Goal: Find specific page/section: Find specific page/section

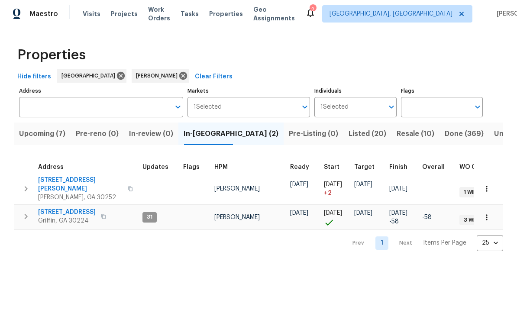
click at [55, 131] on span "Upcoming (7)" at bounding box center [42, 134] width 46 height 12
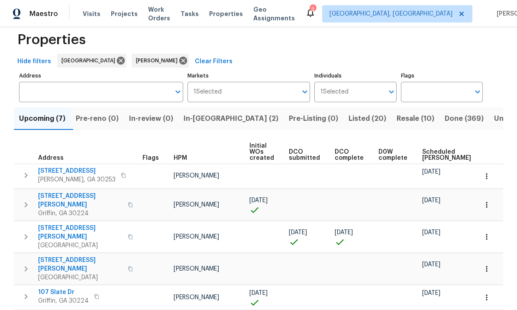
scroll to position [16, 0]
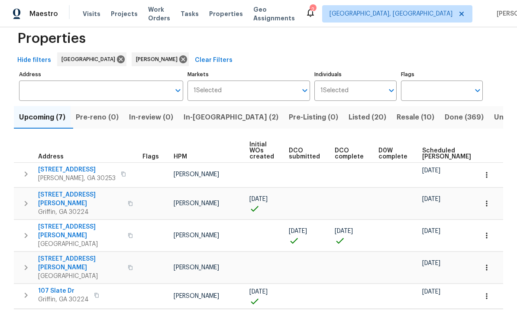
click at [484, 231] on icon "button" at bounding box center [486, 235] width 9 height 9
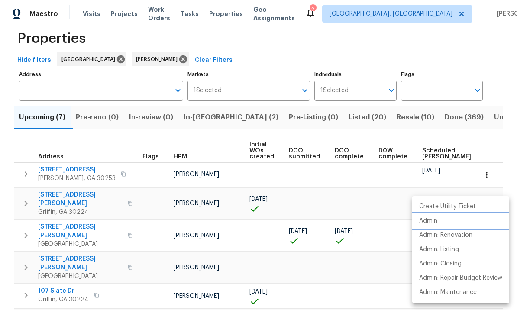
click at [435, 220] on p "Admin" at bounding box center [428, 220] width 18 height 9
click at [406, 170] on div at bounding box center [258, 155] width 517 height 310
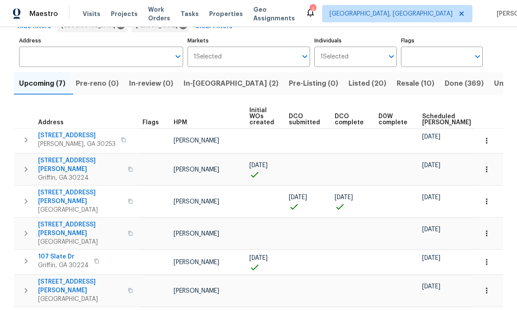
scroll to position [22, 0]
click at [60, 189] on span "[STREET_ADDRESS][PERSON_NAME]" at bounding box center [80, 197] width 84 height 17
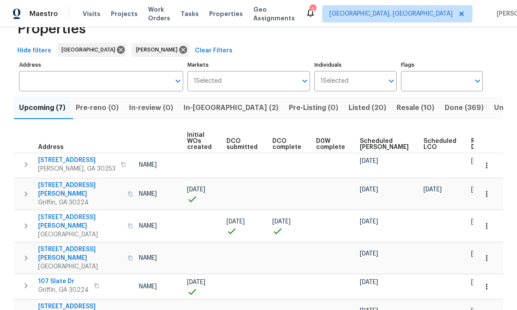
scroll to position [0, 62]
click at [490, 222] on icon "button" at bounding box center [486, 226] width 9 height 9
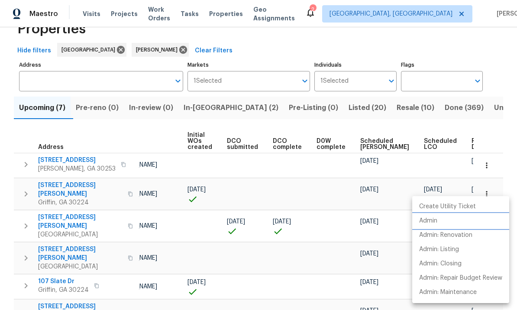
click at [445, 219] on li "Admin" at bounding box center [460, 221] width 97 height 14
